Goal: Information Seeking & Learning: Learn about a topic

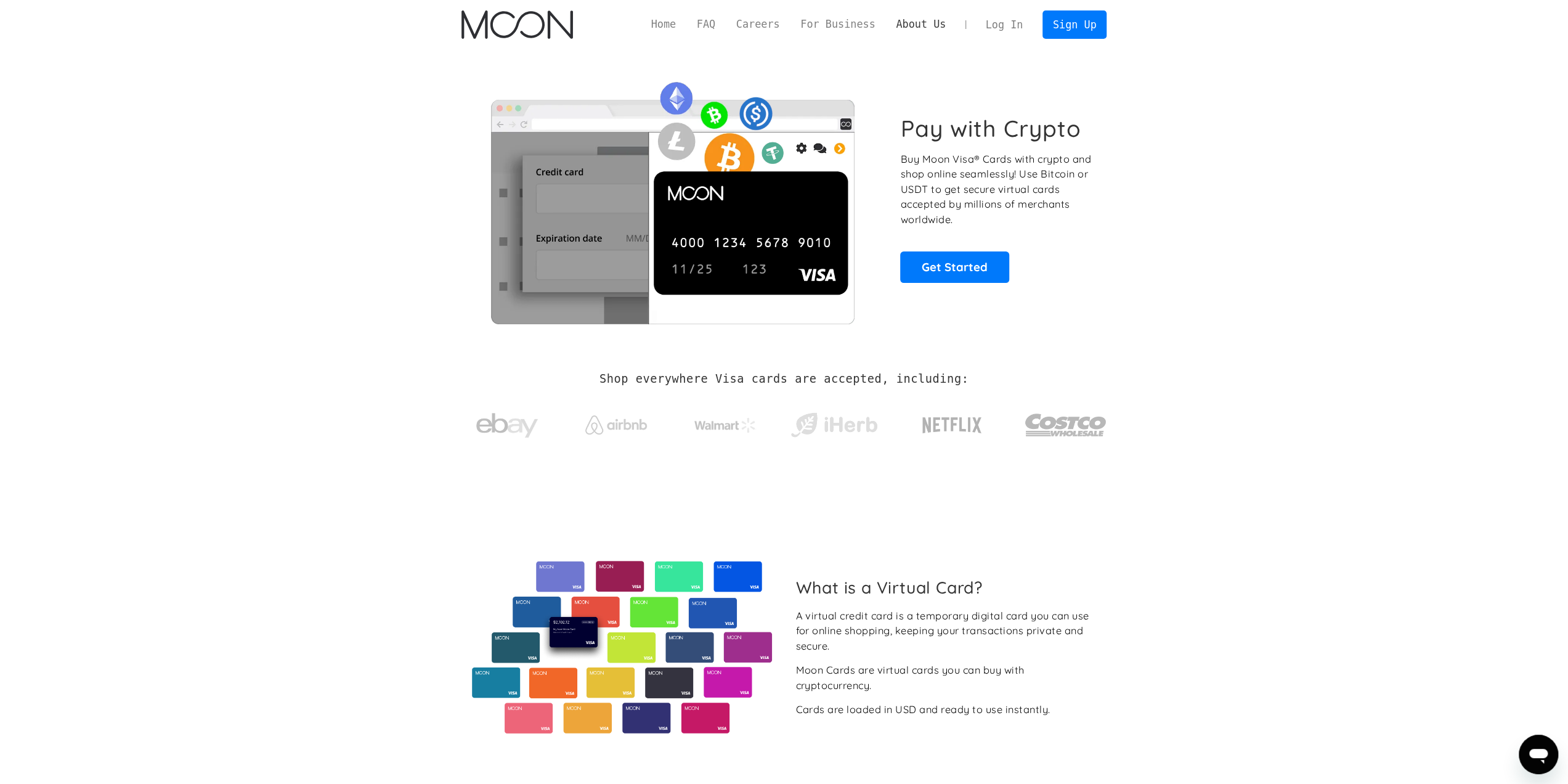
click at [925, 25] on link "About Us" at bounding box center [921, 24] width 71 height 15
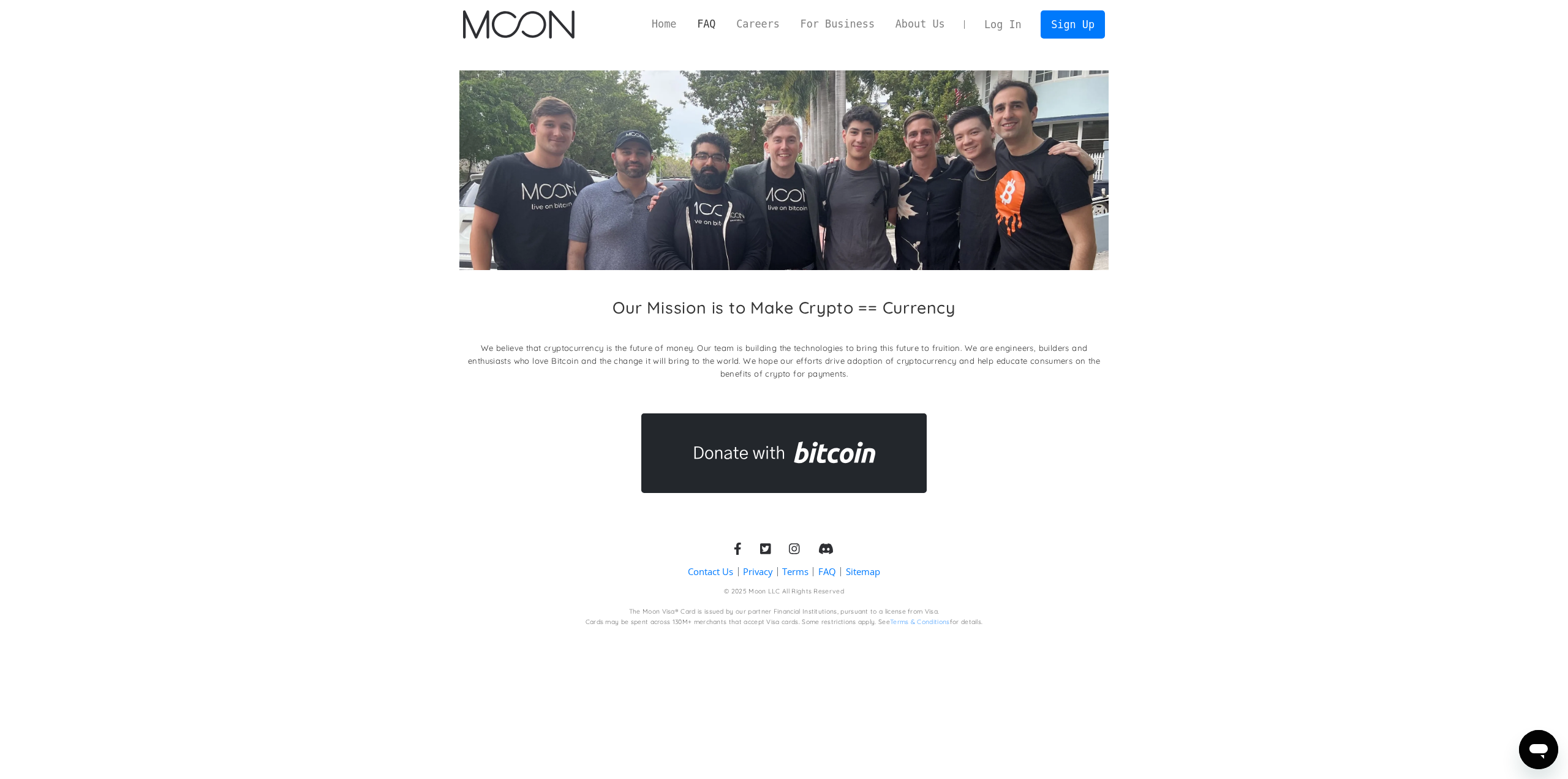
click at [726, 23] on link "FAQ" at bounding box center [706, 23] width 39 height 15
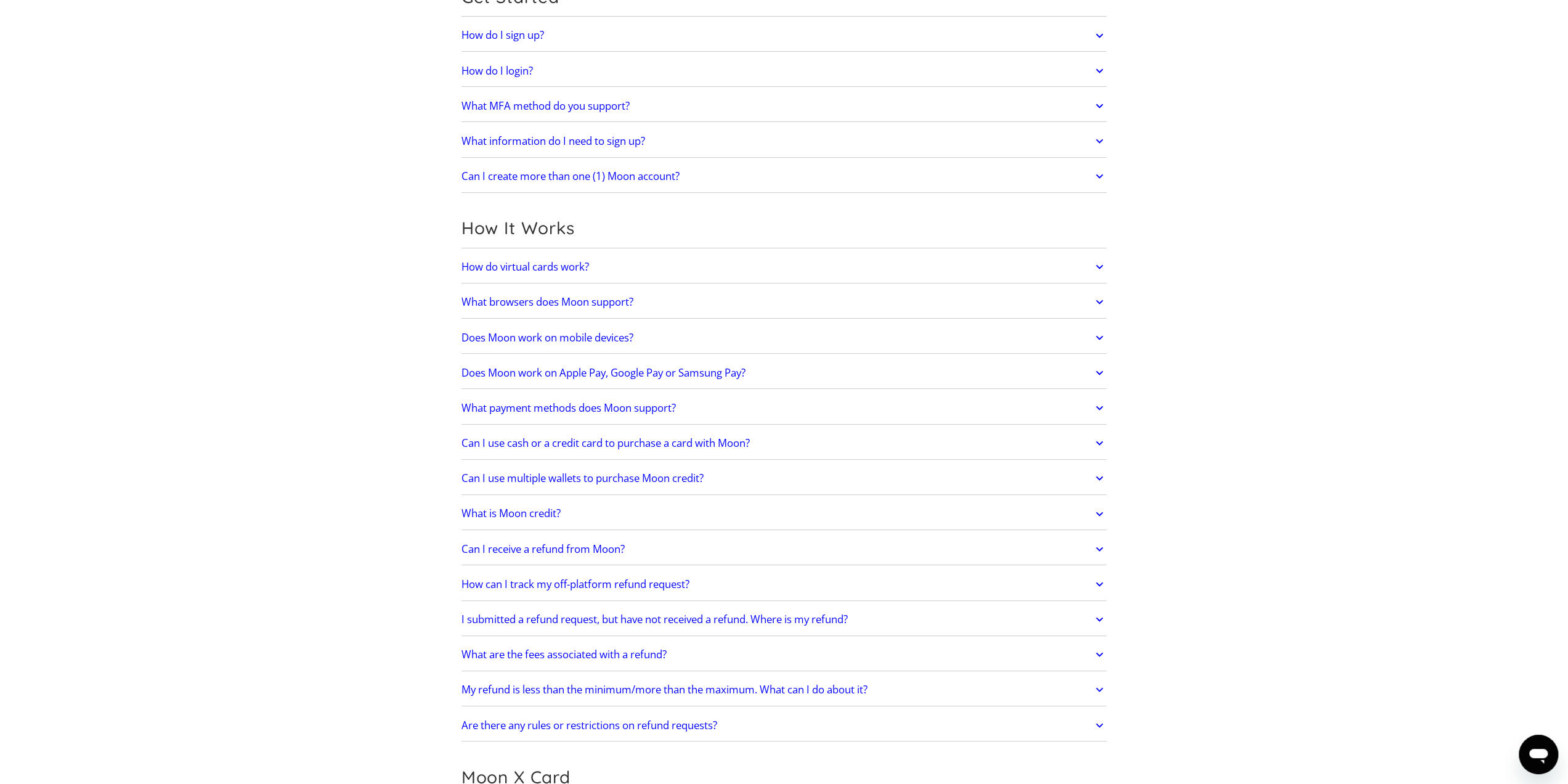
scroll to position [370, 0]
